Goal: Task Accomplishment & Management: Complete application form

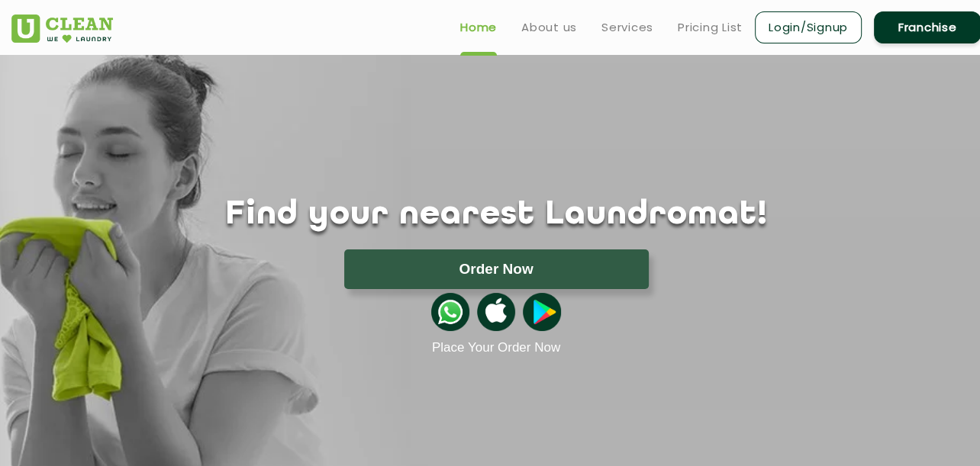
click at [916, 29] on link "Franchise" at bounding box center [927, 27] width 107 height 32
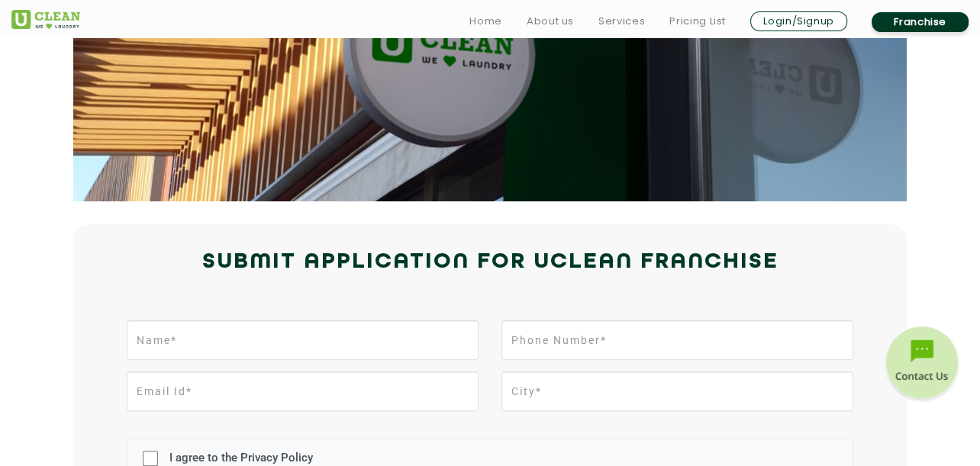
scroll to position [229, 0]
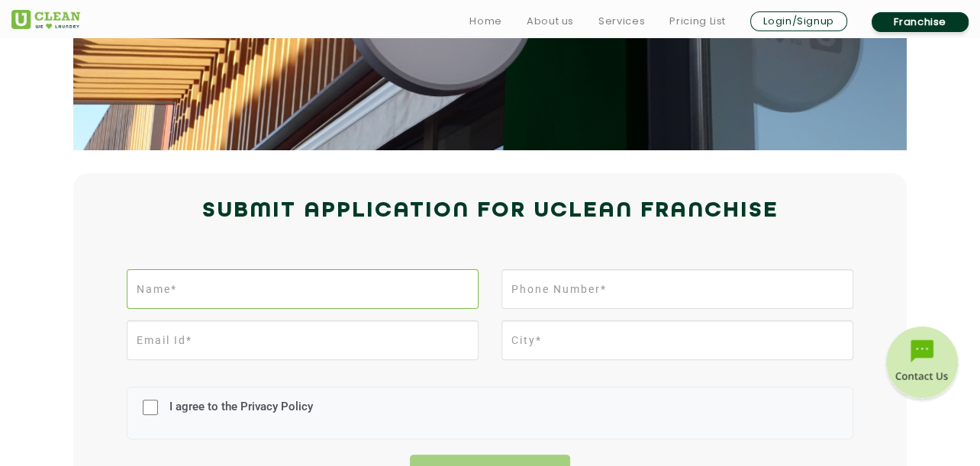
click at [397, 283] on input "text" at bounding box center [303, 289] width 352 height 40
type input "[PERSON_NAME]"
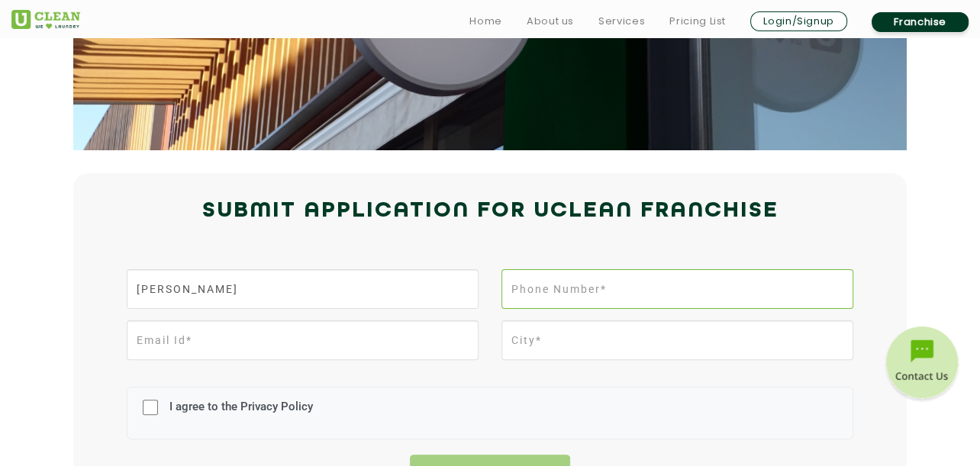
type input "08489376348"
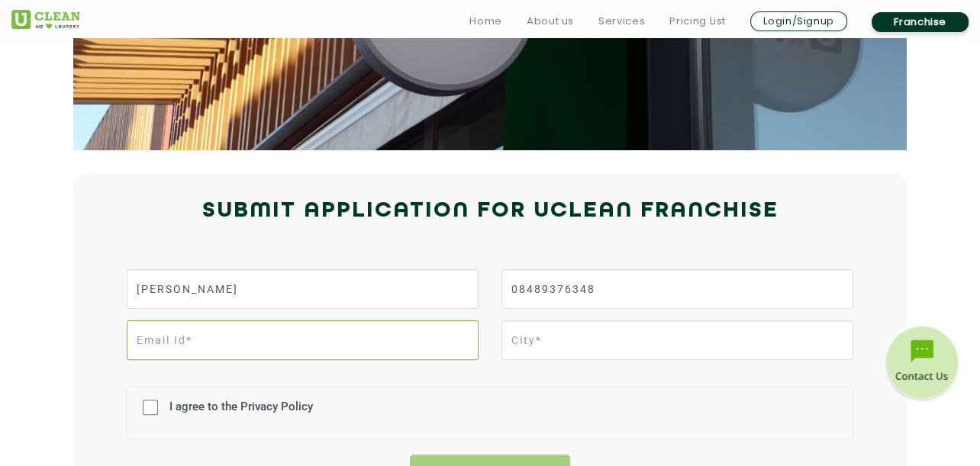
type input "[EMAIL_ADDRESS][DOMAIN_NAME]"
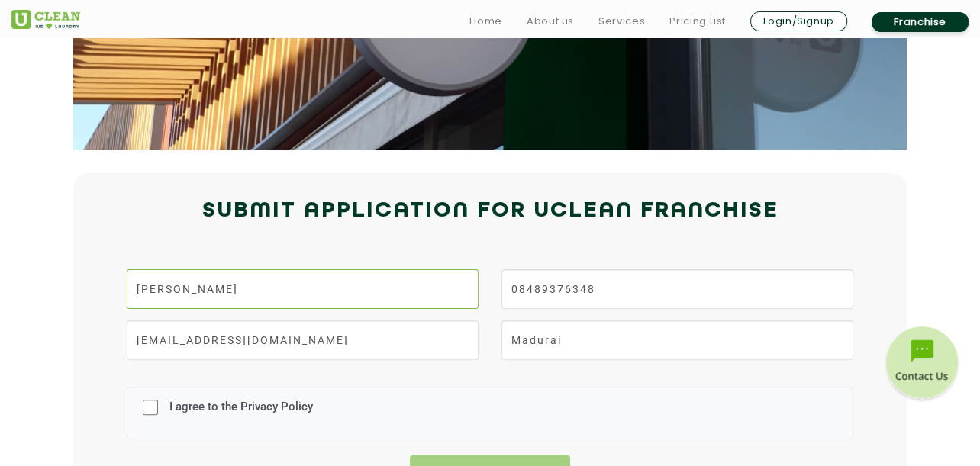
scroll to position [305, 0]
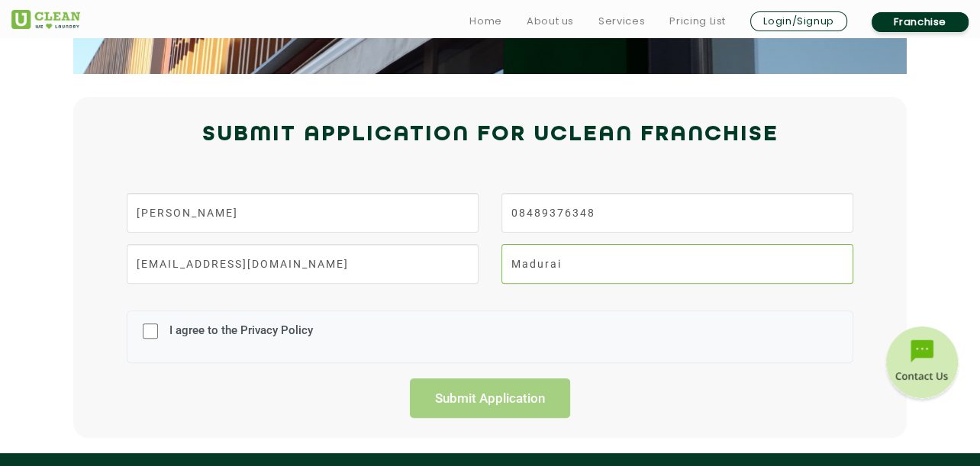
click at [542, 261] on input "Madurai" at bounding box center [678, 264] width 352 height 40
type input "[GEOGRAPHIC_DATA]"
click at [190, 341] on label "I agree to the Privacy Policy" at bounding box center [239, 338] width 147 height 28
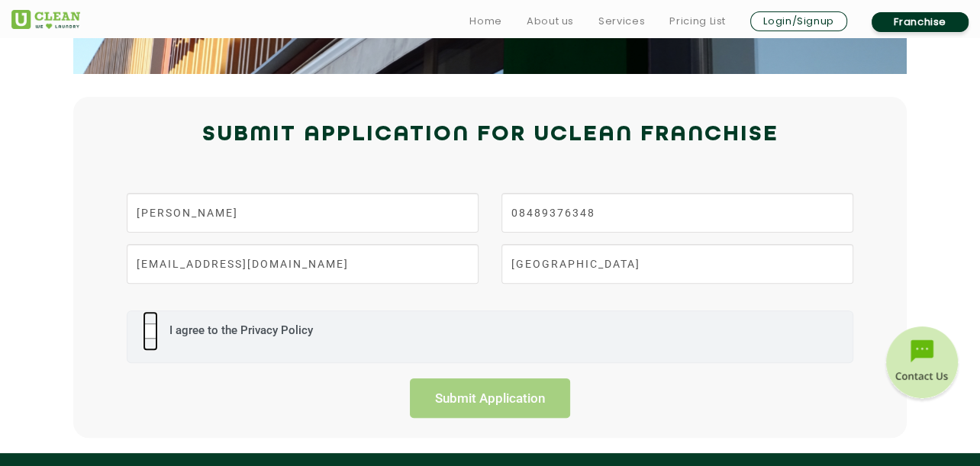
click at [158, 341] on input "I agree to the Privacy Policy" at bounding box center [150, 331] width 15 height 40
checkbox input "true"
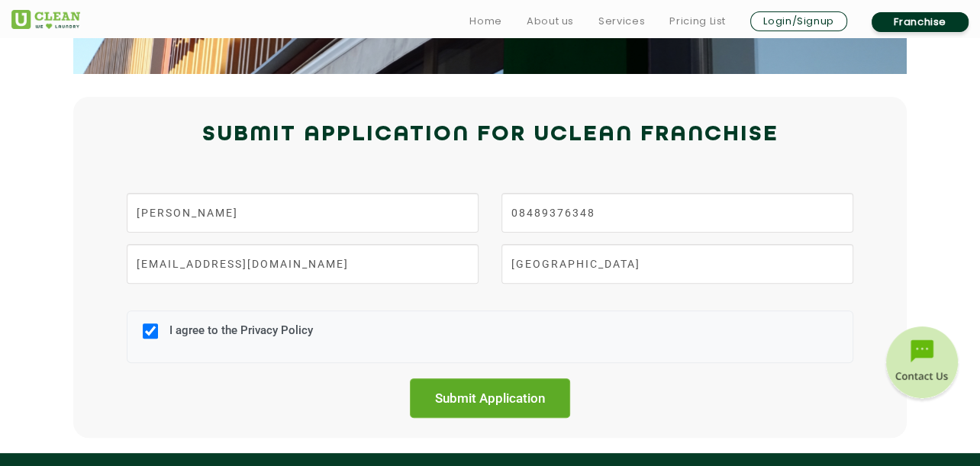
click at [448, 404] on input "Submit Application" at bounding box center [490, 399] width 160 height 40
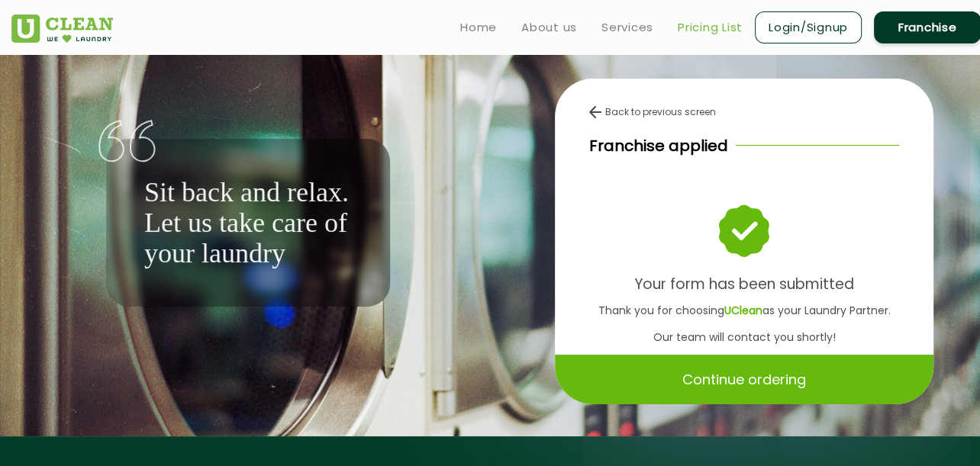
click at [700, 30] on link "Pricing List" at bounding box center [710, 27] width 65 height 18
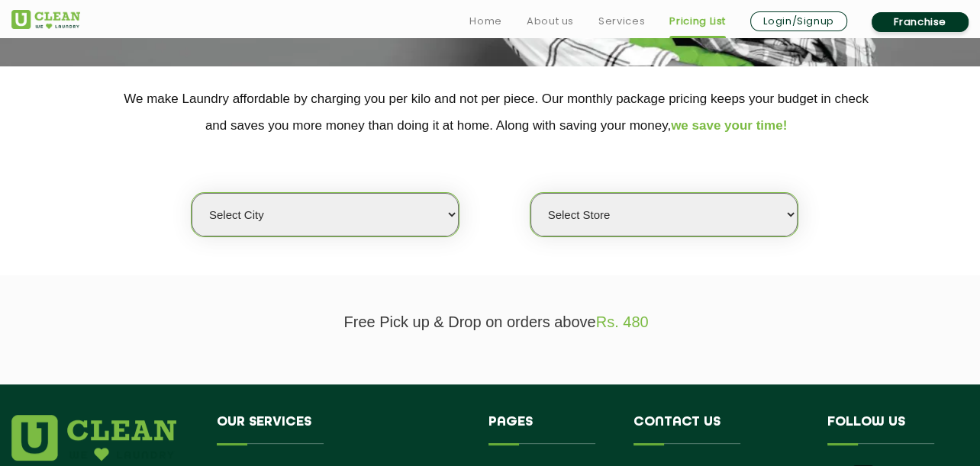
scroll to position [305, 0]
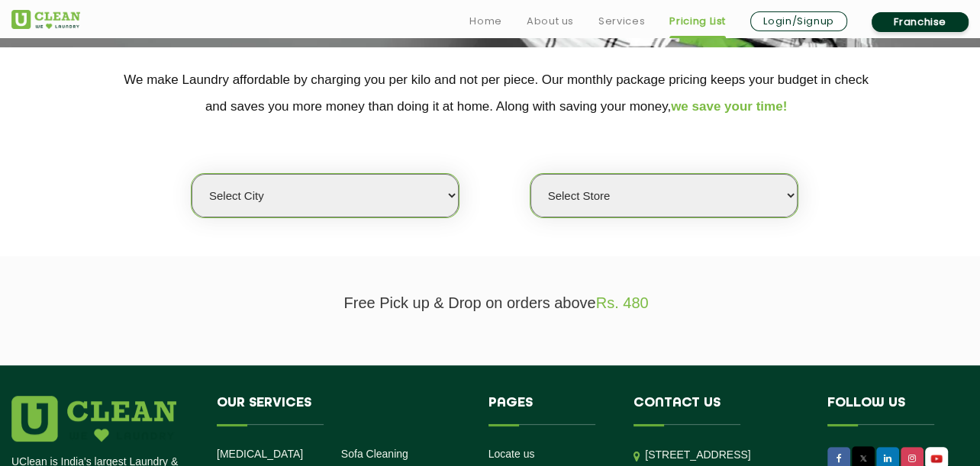
click at [332, 205] on select "Select city [GEOGRAPHIC_DATA] [GEOGRAPHIC_DATA] [GEOGRAPHIC_DATA] [GEOGRAPHIC_D…" at bounding box center [325, 196] width 267 height 44
select select "11"
click at [192, 174] on select "Select city [GEOGRAPHIC_DATA] [GEOGRAPHIC_DATA] [GEOGRAPHIC_DATA] [GEOGRAPHIC_D…" at bounding box center [325, 196] width 267 height 44
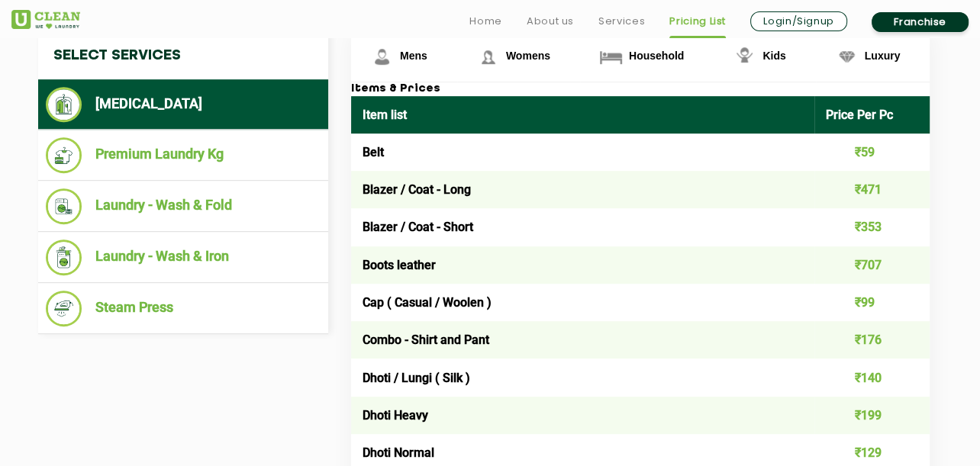
scroll to position [611, 0]
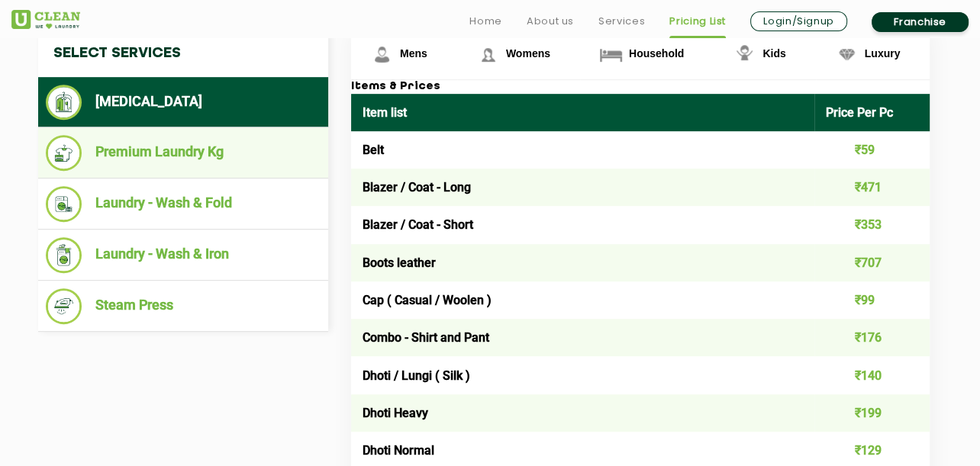
click at [291, 167] on li "Premium Laundry Kg" at bounding box center [183, 153] width 275 height 36
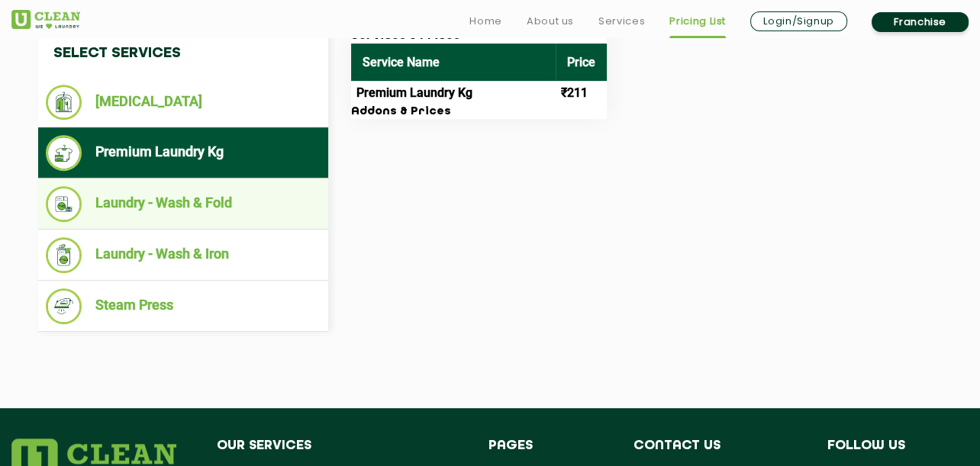
click at [265, 201] on li "Laundry - Wash & Fold" at bounding box center [183, 204] width 275 height 36
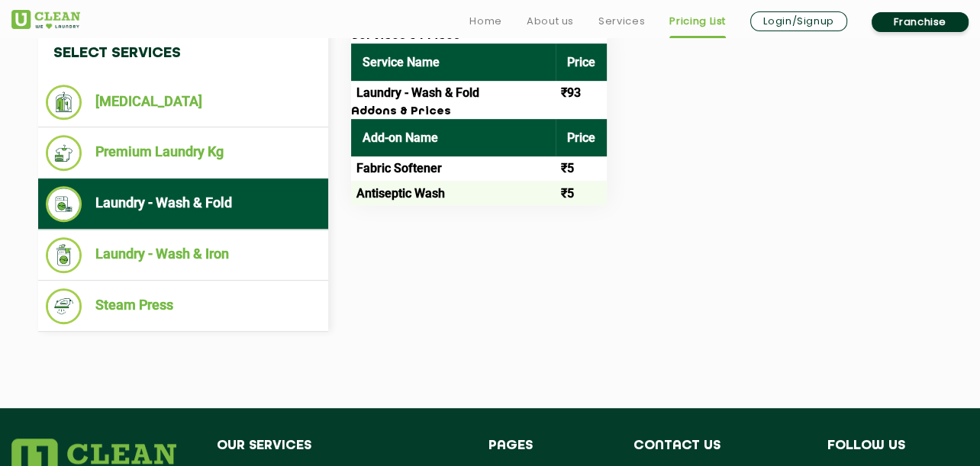
click at [248, 63] on h4 "Select Services" at bounding box center [183, 53] width 290 height 47
click at [715, 192] on div "Services & Prices Service Name Price Laundry - Wash & Fold ₹93 Addons & Prices …" at bounding box center [653, 118] width 626 height 176
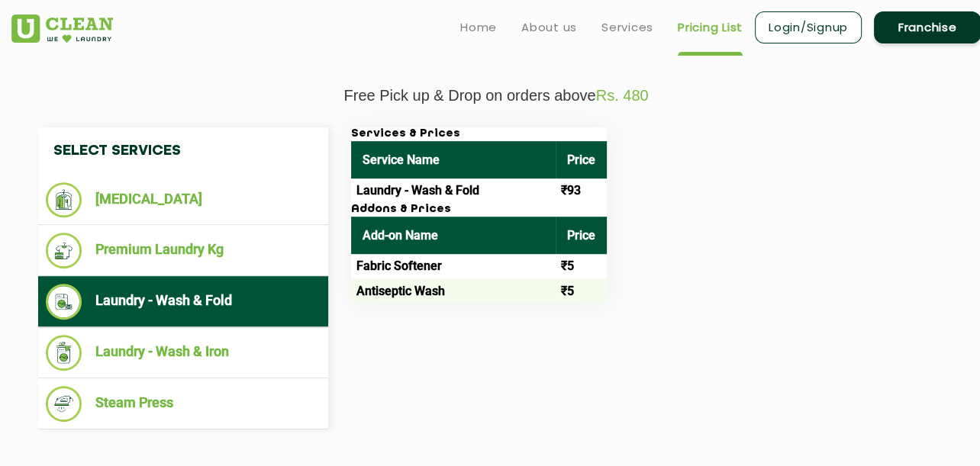
scroll to position [382, 0]
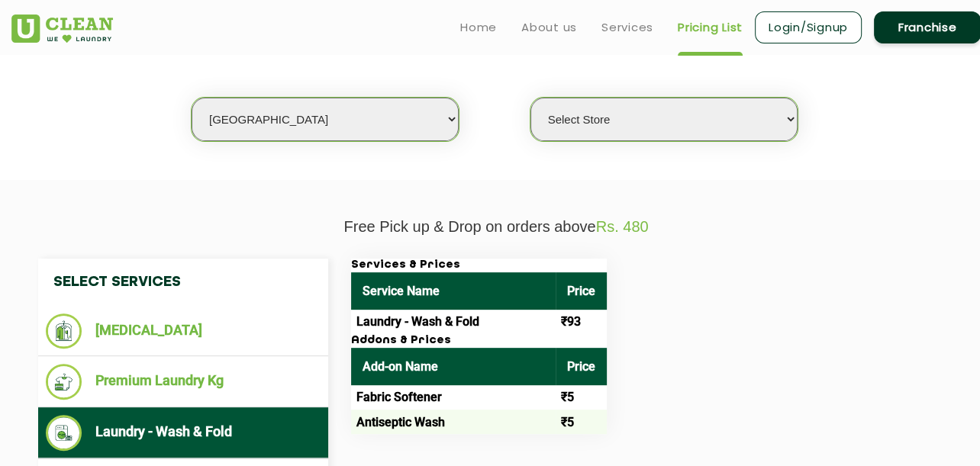
click at [187, 284] on h4 "Select Services" at bounding box center [183, 282] width 290 height 47
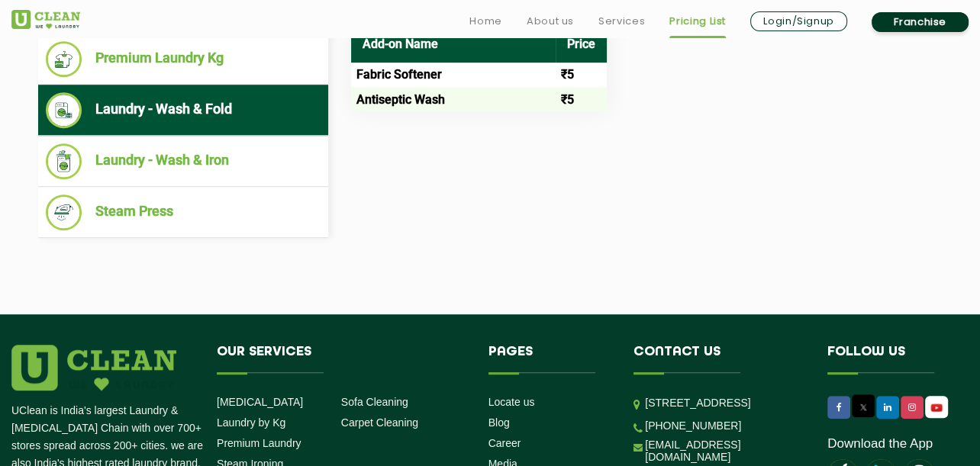
scroll to position [840, 0]
